Goal: Task Accomplishment & Management: Complete application form

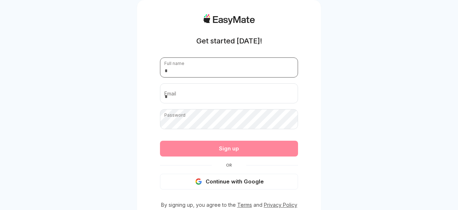
click at [217, 67] on input "text" at bounding box center [229, 68] width 138 height 20
click at [233, 181] on form "Full name Email Password Passwords must have at least 8 characters, including u…" at bounding box center [229, 124] width 138 height 132
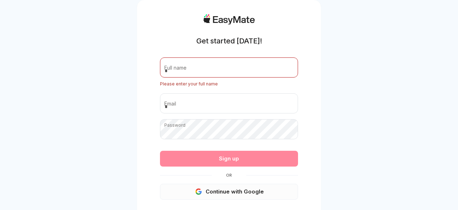
click at [225, 198] on button "Continue with Google" at bounding box center [229, 192] width 138 height 16
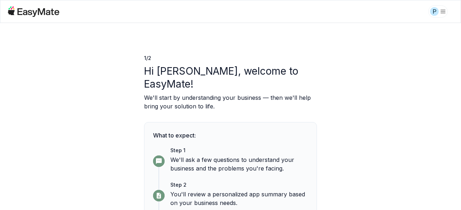
scroll to position [65, 0]
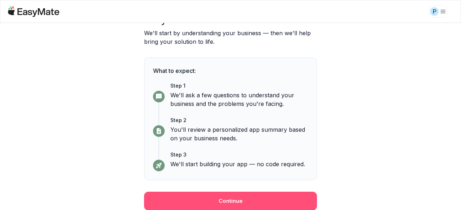
click at [229, 200] on button "Continue" at bounding box center [230, 201] width 173 height 19
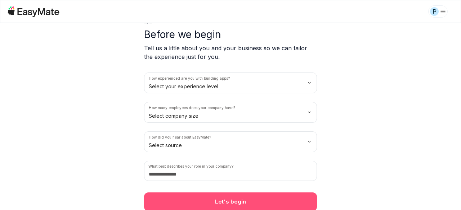
scroll to position [37, 0]
click at [263, 197] on button "Let's begin" at bounding box center [230, 202] width 173 height 19
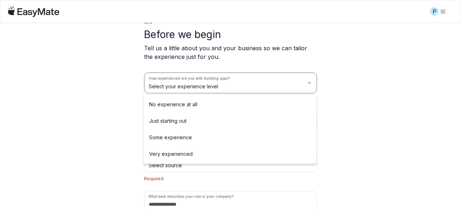
click at [215, 89] on html "P 2 / 2 Before we begin Tell us a little about you and your business so we can …" at bounding box center [230, 105] width 461 height 210
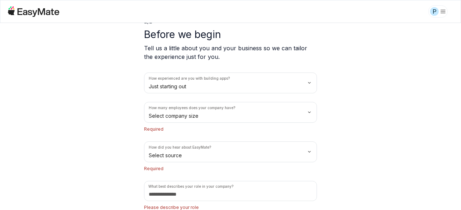
click at [173, 132] on p "Required" at bounding box center [230, 129] width 173 height 7
click at [196, 119] on html "P 2 / 2 Before we begin Tell us a little about you and your business so we can …" at bounding box center [230, 105] width 461 height 210
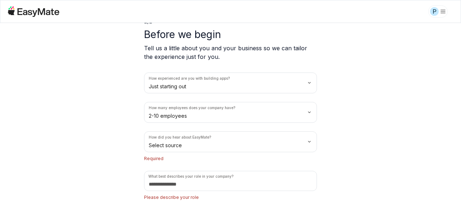
click at [194, 162] on div "How experienced are you with building apps? Just starting out How many employee…" at bounding box center [230, 137] width 173 height 129
click at [201, 145] on html "P 2 / 2 Before we begin Tell us a little about you and your business so we can …" at bounding box center [230, 105] width 461 height 210
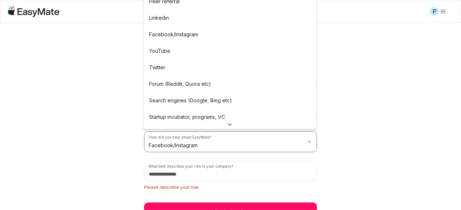
click at [195, 141] on html "P 2 / 2 Before we begin Tell us a little about you and your business so we can …" at bounding box center [230, 105] width 461 height 210
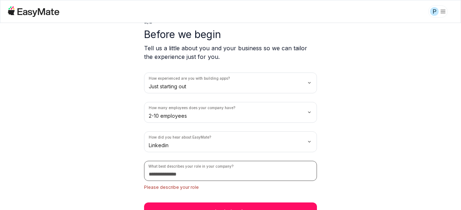
click at [192, 172] on input at bounding box center [230, 171] width 173 height 20
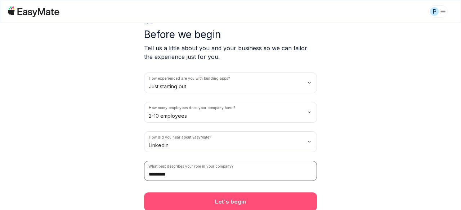
type input "*********"
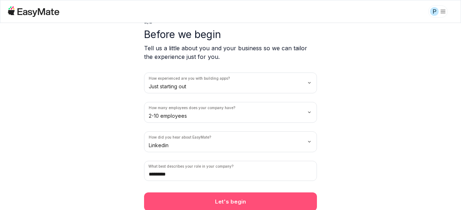
click at [203, 195] on button "Let's begin" at bounding box center [230, 202] width 173 height 19
